Goal: Browse casually: Explore the website without a specific task or goal

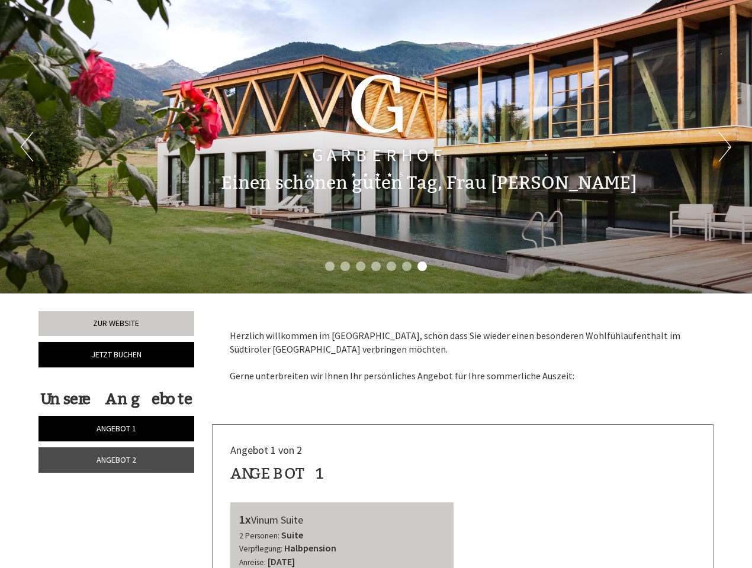
click at [376, 284] on div "Previous Next 1 2 3 4 5 6 7" at bounding box center [376, 147] width 752 height 294
click at [27, 147] on button "Previous" at bounding box center [27, 147] width 12 height 30
click at [724, 147] on button "Next" at bounding box center [725, 147] width 12 height 30
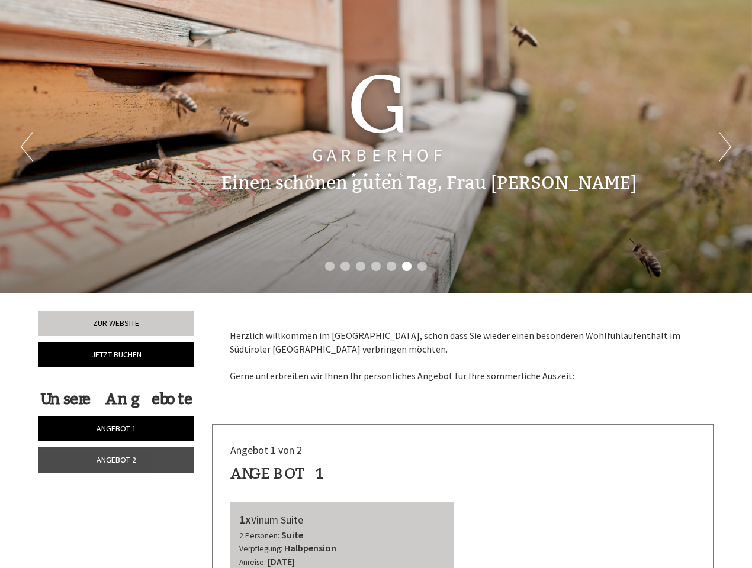
click at [330, 266] on li "1" at bounding box center [329, 266] width 9 height 9
click at [345, 266] on li "2" at bounding box center [344, 266] width 9 height 9
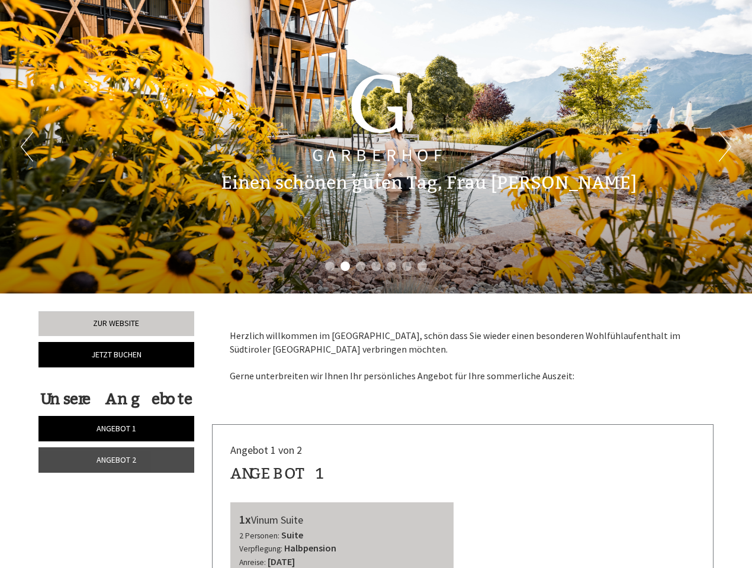
click at [360, 266] on li "3" at bounding box center [360, 266] width 9 height 9
click at [376, 266] on li "4" at bounding box center [375, 266] width 9 height 9
click at [391, 266] on li "5" at bounding box center [390, 266] width 9 height 9
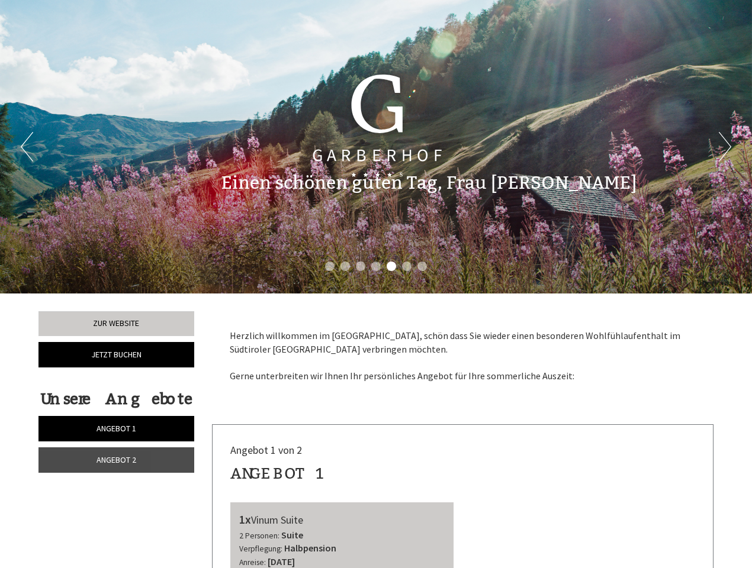
click at [407, 266] on li "6" at bounding box center [406, 266] width 9 height 9
click at [422, 266] on li "7" at bounding box center [421, 266] width 9 height 9
